Goal: Task Accomplishment & Management: Manage account settings

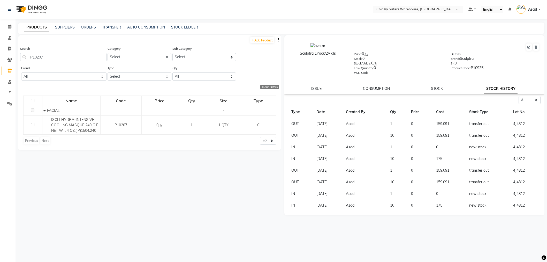
select select "all"
click at [34, 57] on input "96snail" at bounding box center [63, 57] width 86 height 8
drag, startPoint x: 51, startPoint y: 56, endPoint x: 0, endPoint y: 53, distance: 51.3
click at [0, 53] on app-home "Select Location × Chic By Sisters Warehouse, [GEOGRAPHIC_DATA] Default Panel My…" at bounding box center [273, 132] width 547 height 265
type input "snail"
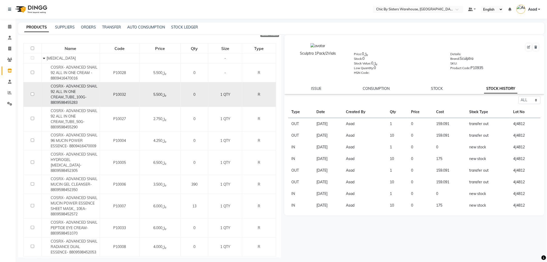
scroll to position [62, 0]
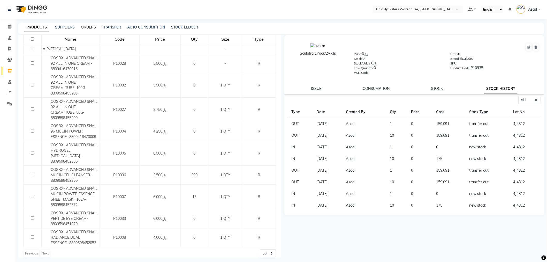
click at [93, 27] on link "ORDERS" at bounding box center [88, 27] width 15 height 5
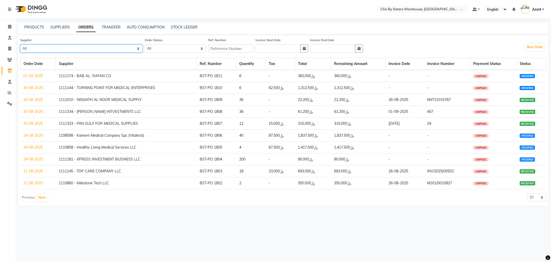
click at [74, 50] on select "All 1111006 - Dubimed Medical Supplies Trading SPC 1110858 - Healthy Living Med…" at bounding box center [81, 48] width 123 height 8
click at [11, 71] on icon at bounding box center [9, 70] width 4 height 4
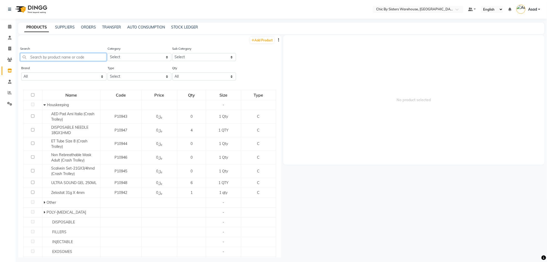
click at [74, 56] on input "text" at bounding box center [63, 57] width 86 height 8
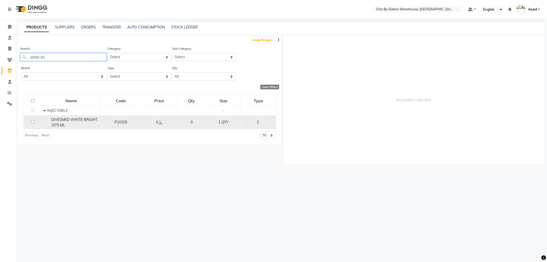
type input "white bri"
click at [80, 127] on div "DIVESMED WHITE BRIGHT 10*5 ML" at bounding box center [70, 122] width 55 height 11
select select
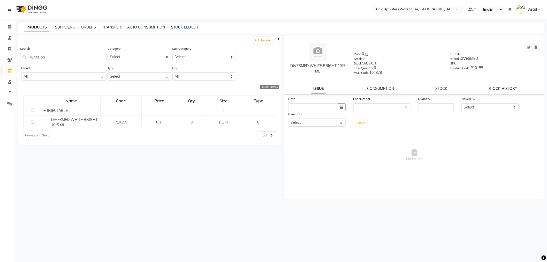
click at [499, 88] on link "STOCK HISTORY" at bounding box center [503, 88] width 29 height 5
select select "all"
